Goal: Information Seeking & Learning: Check status

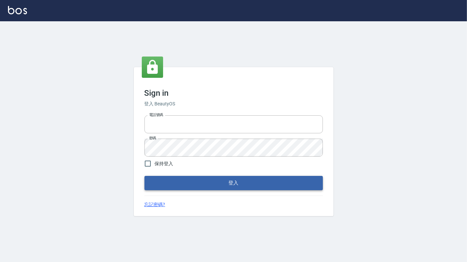
type input "6430581"
click at [192, 176] on form "電話號碼 [PHONE_NUMBER] 電話號碼 密碼 密碼 保持登入 登入" at bounding box center [233, 151] width 178 height 77
click at [192, 180] on button "登入" at bounding box center [233, 183] width 178 height 14
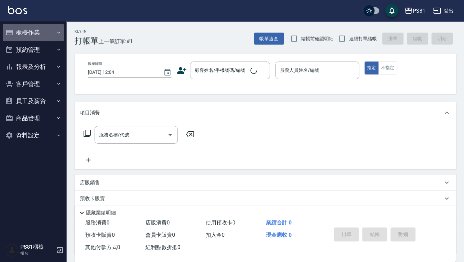
drag, startPoint x: 37, startPoint y: 34, endPoint x: 39, endPoint y: 42, distance: 8.1
click at [37, 34] on button "櫃檯作業" at bounding box center [33, 32] width 61 height 17
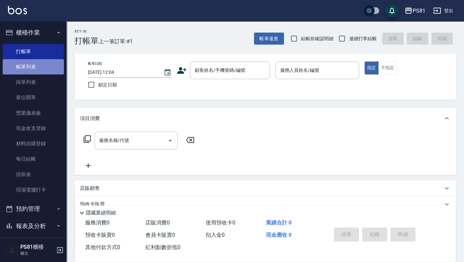
click at [40, 66] on link "帳單列表" at bounding box center [33, 66] width 61 height 15
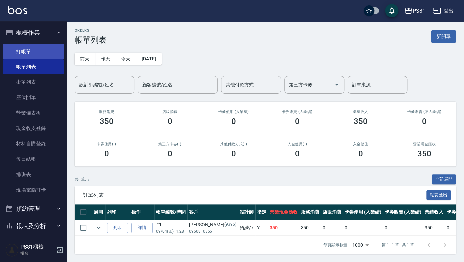
click at [42, 51] on link "打帳單" at bounding box center [33, 51] width 61 height 15
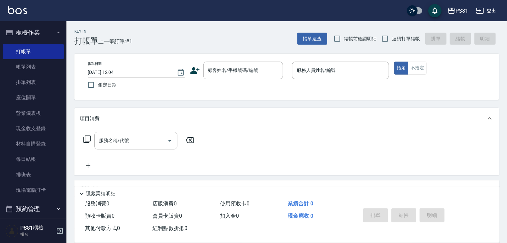
click at [39, 199] on ul "打帳單 帳單列表 掛單列表 座位開單 營業儀表板 現金收支登錄 材料自購登錄 每日結帳 排班表 現場電腦打卡" at bounding box center [33, 120] width 61 height 159
click at [43, 192] on link "現場電腦打卡" at bounding box center [33, 189] width 61 height 15
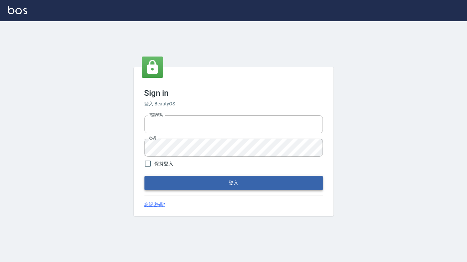
type input "6430581"
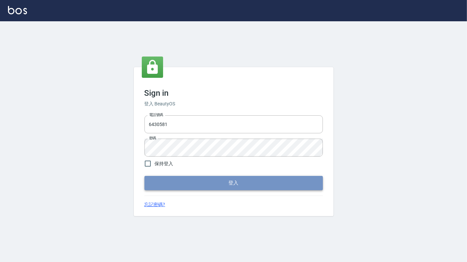
click at [229, 189] on button "登入" at bounding box center [233, 183] width 178 height 14
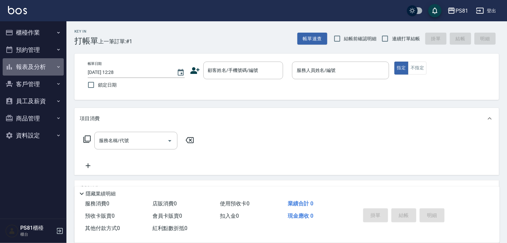
click at [38, 65] on button "報表及分析" at bounding box center [33, 66] width 61 height 17
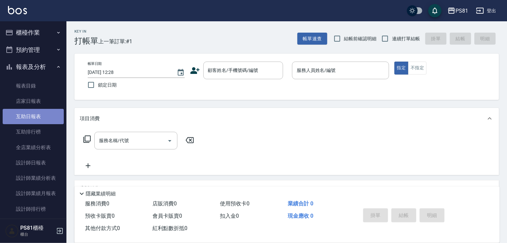
click at [38, 117] on link "互助日報表" at bounding box center [33, 116] width 61 height 15
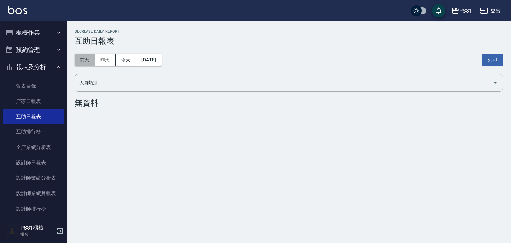
click at [94, 57] on button "前天" at bounding box center [84, 60] width 21 height 12
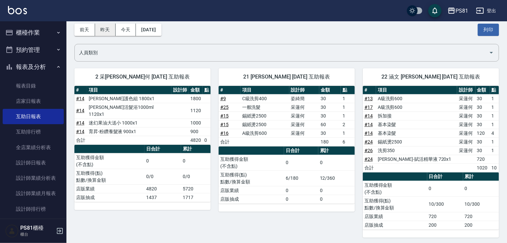
scroll to position [32, 0]
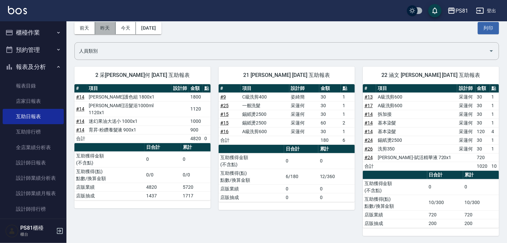
click at [108, 28] on button "昨天" at bounding box center [105, 28] width 21 height 12
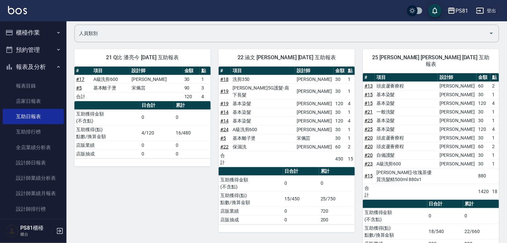
scroll to position [57, 0]
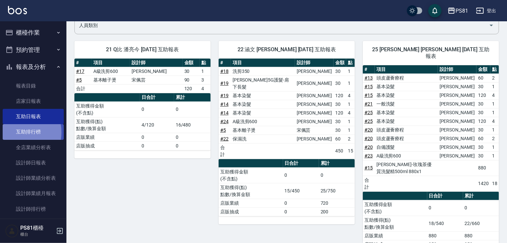
click at [16, 132] on link "互助排行榜" at bounding box center [33, 131] width 61 height 15
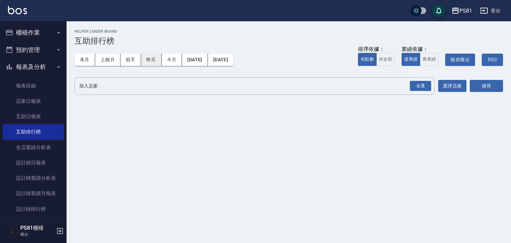
click at [149, 57] on button "昨天" at bounding box center [151, 60] width 21 height 12
click at [153, 60] on button "昨天" at bounding box center [151, 60] width 21 height 12
click at [44, 157] on link "設計師日報表" at bounding box center [33, 162] width 61 height 15
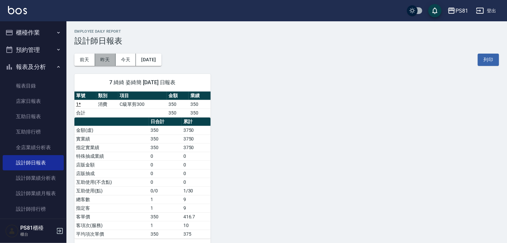
click at [104, 57] on button "昨天" at bounding box center [105, 60] width 21 height 12
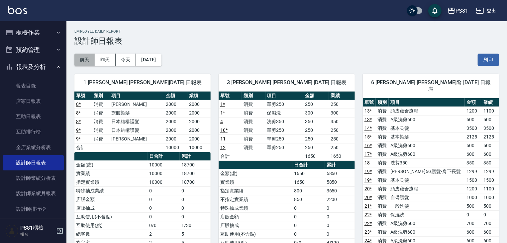
click at [90, 58] on button "前天" at bounding box center [84, 60] width 21 height 12
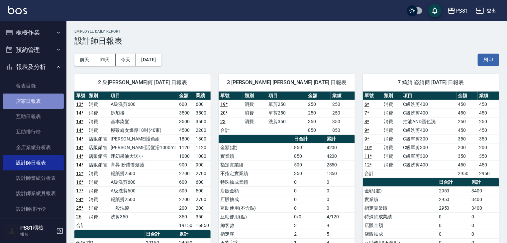
click at [38, 99] on link "店家日報表" at bounding box center [33, 100] width 61 height 15
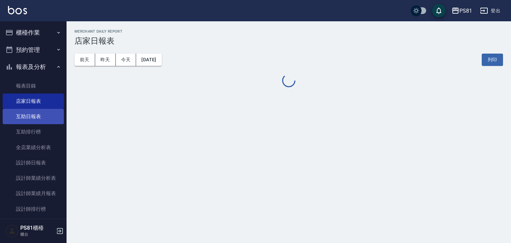
click at [39, 120] on link "互助日報表" at bounding box center [33, 116] width 61 height 15
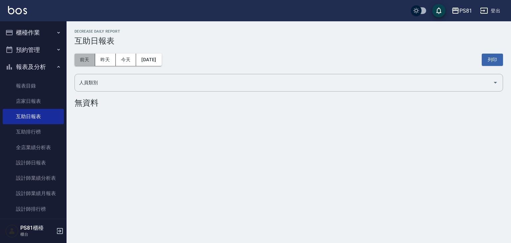
click at [94, 64] on button "前天" at bounding box center [84, 60] width 21 height 12
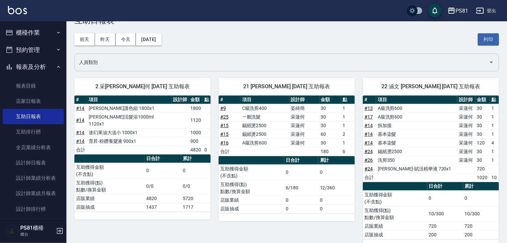
scroll to position [32, 0]
